Goal: Use online tool/utility: Utilize a website feature to perform a specific function

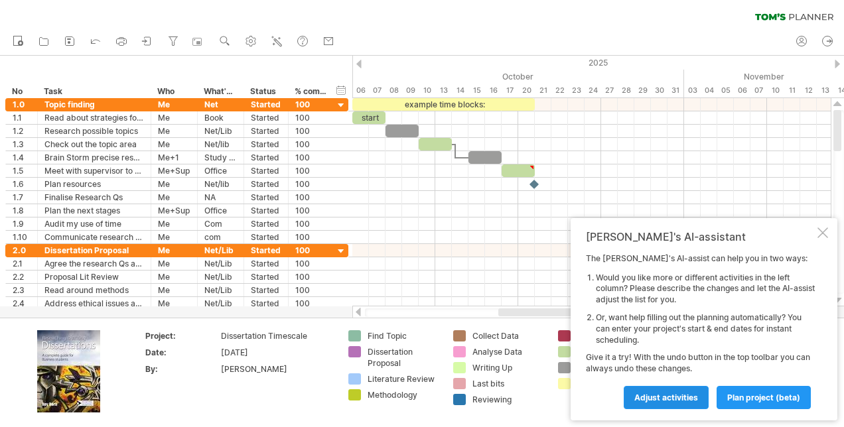
click at [687, 401] on span "Adjust activities" at bounding box center [666, 398] width 64 height 10
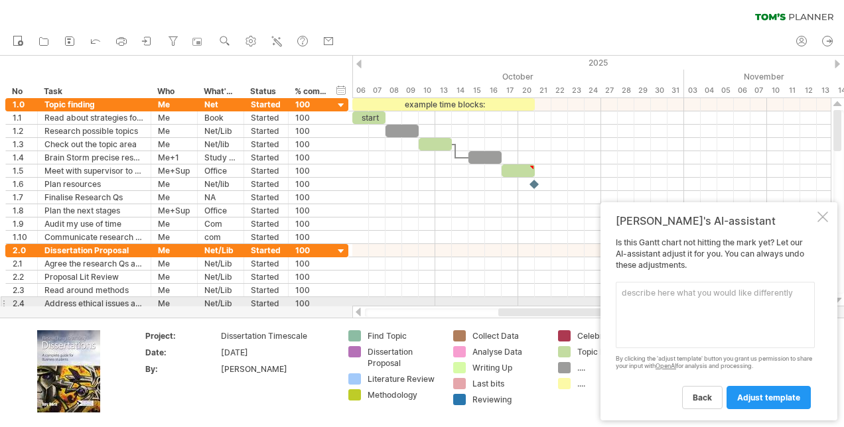
click at [670, 302] on textarea at bounding box center [714, 315] width 199 height 66
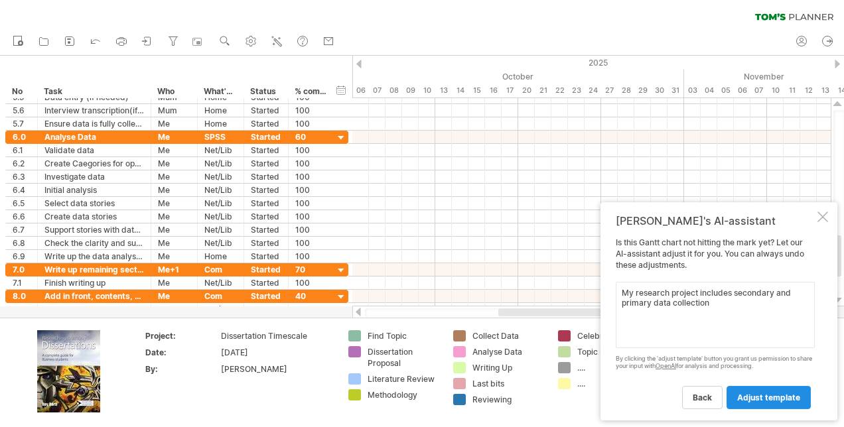
type textarea "My research project includes secondary and primary data collection"
click at [767, 397] on span "adjust template" at bounding box center [768, 398] width 63 height 10
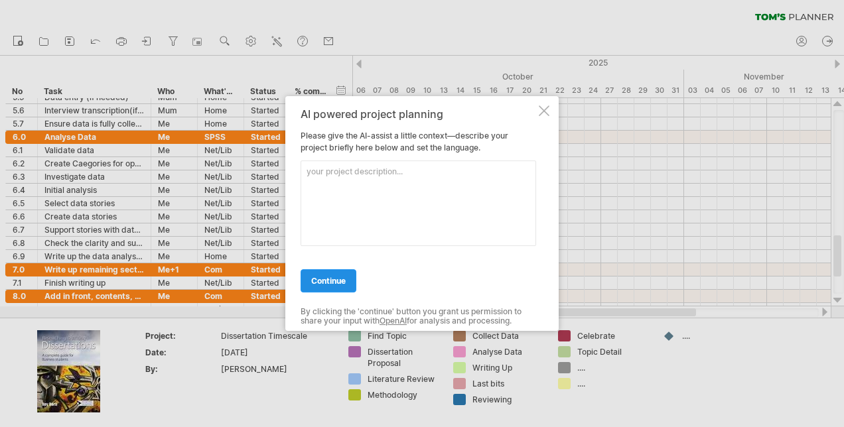
click at [338, 281] on span "continue" at bounding box center [328, 281] width 34 height 10
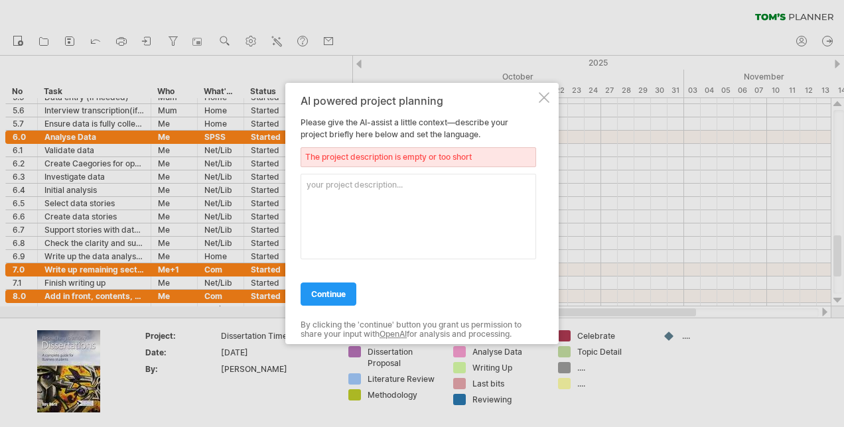
click at [364, 202] on textarea at bounding box center [417, 217] width 235 height 86
type textarea "R"
paste textarea "Delivering Confidence: Overcoming Hand Back Challenges to Strengthen Third-Part…"
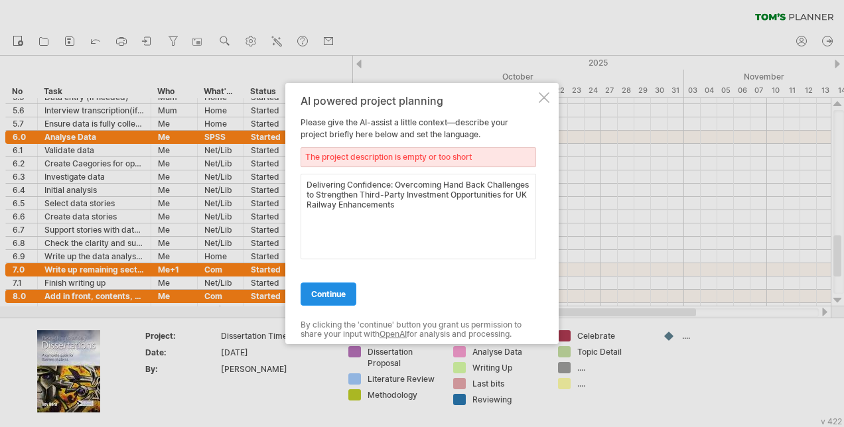
type textarea "Delivering Confidence: Overcoming Hand Back Challenges to Strengthen Third-Part…"
click at [344, 289] on span "continue" at bounding box center [328, 294] width 34 height 10
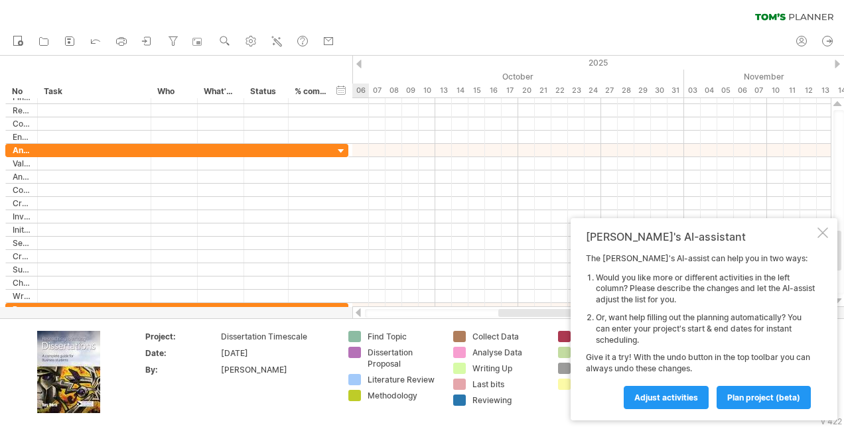
click at [639, 187] on div at bounding box center [591, 190] width 478 height 13
click at [826, 239] on div "[PERSON_NAME]'s AI-assistant The [PERSON_NAME]'s AI-assist can help you in two …" at bounding box center [703, 319] width 267 height 202
click at [824, 236] on div at bounding box center [822, 232] width 11 height 11
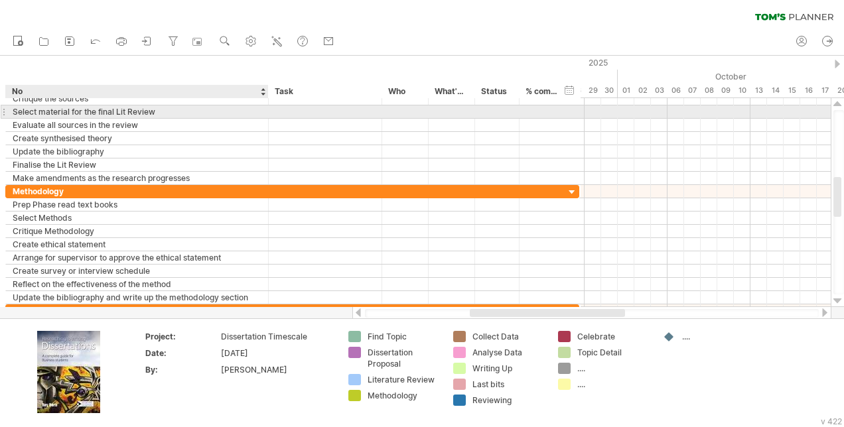
drag, startPoint x: 36, startPoint y: 115, endPoint x: 276, endPoint y: 117, distance: 240.1
click at [270, 117] on div at bounding box center [266, 111] width 7 height 13
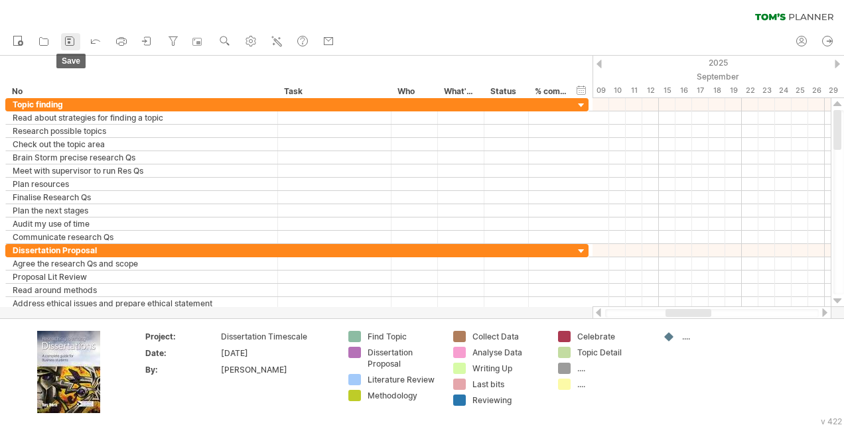
click at [70, 41] on icon at bounding box center [69, 40] width 13 height 13
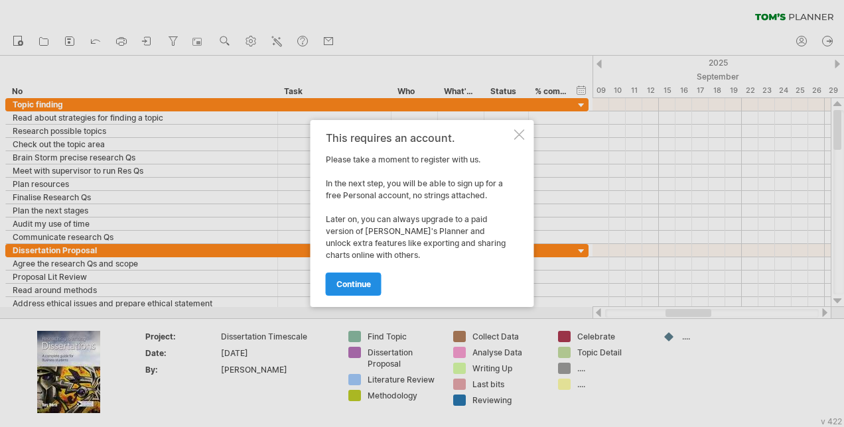
click at [367, 280] on span "continue" at bounding box center [353, 284] width 34 height 10
